Goal: Task Accomplishment & Management: Manage account settings

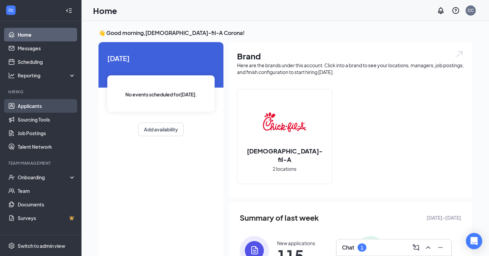
click at [59, 108] on link "Applicants" at bounding box center [47, 106] width 58 height 14
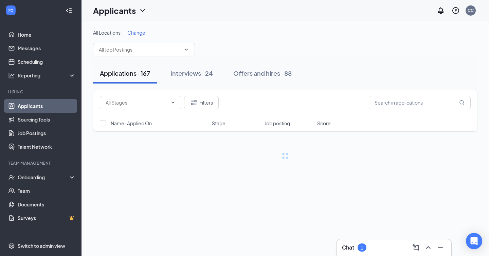
click at [139, 32] on span "Change" at bounding box center [136, 33] width 18 height 6
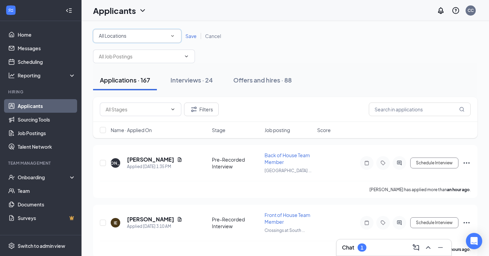
click at [160, 32] on div "All Locations" at bounding box center [137, 36] width 77 height 8
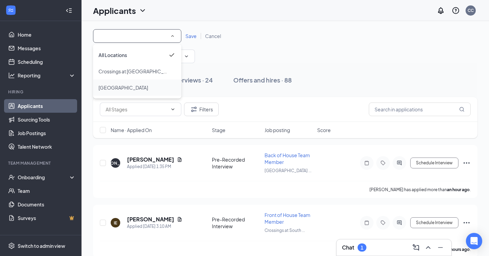
click at [136, 84] on span "[GEOGRAPHIC_DATA]" at bounding box center [123, 88] width 50 height 8
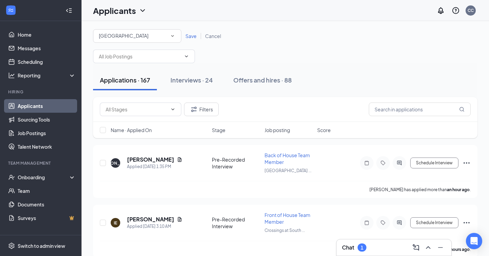
click at [187, 35] on span "Save" at bounding box center [190, 36] width 11 height 6
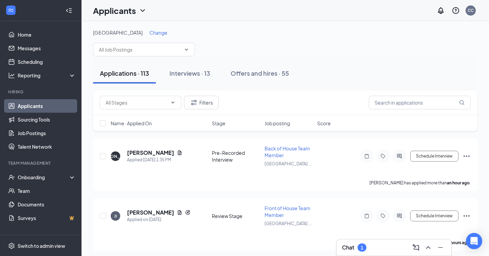
click at [149, 124] on span "Name · Applied On" at bounding box center [131, 123] width 41 height 7
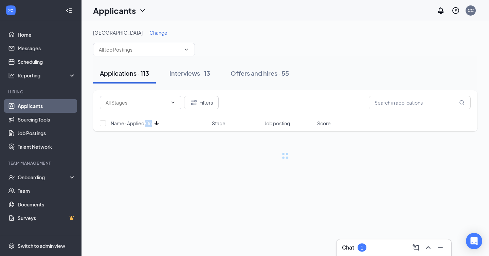
click at [149, 124] on span "Name · Applied On" at bounding box center [131, 123] width 41 height 7
